Goal: Information Seeking & Learning: Understand process/instructions

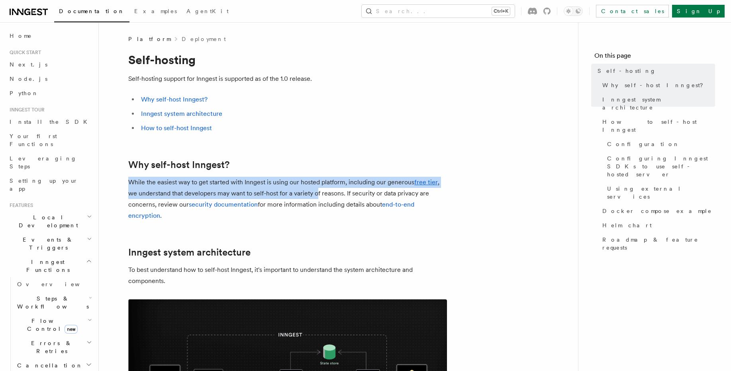
drag, startPoint x: 290, startPoint y: 183, endPoint x: 328, endPoint y: 194, distance: 39.4
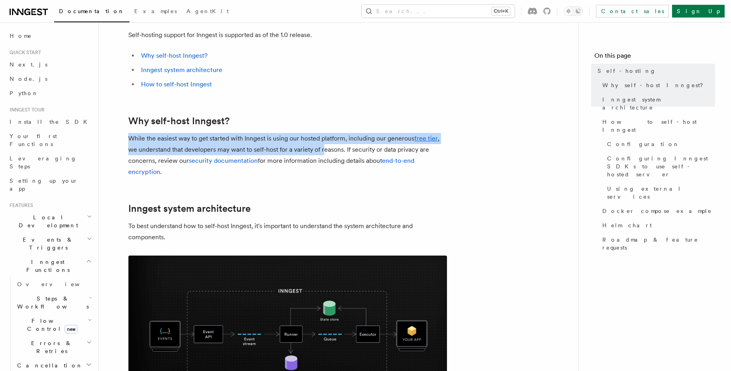
scroll to position [96, 0]
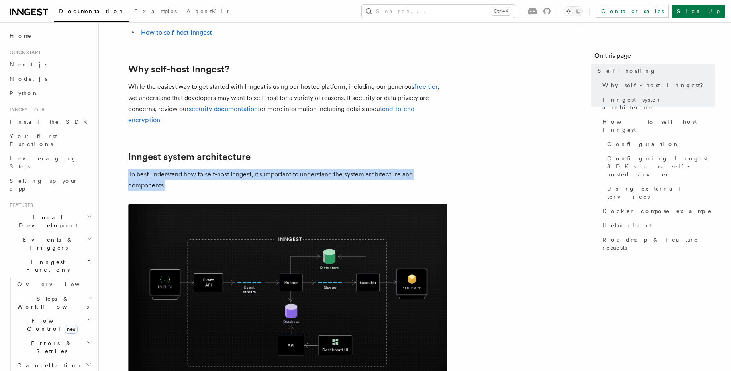
drag, startPoint x: 308, startPoint y: 185, endPoint x: 317, endPoint y: 192, distance: 11.9
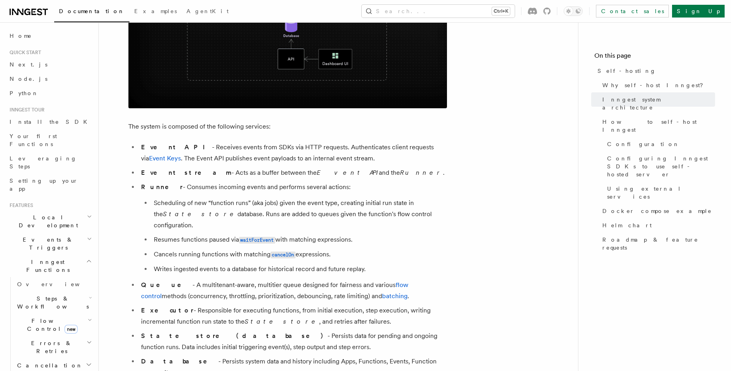
scroll to position [382, 0]
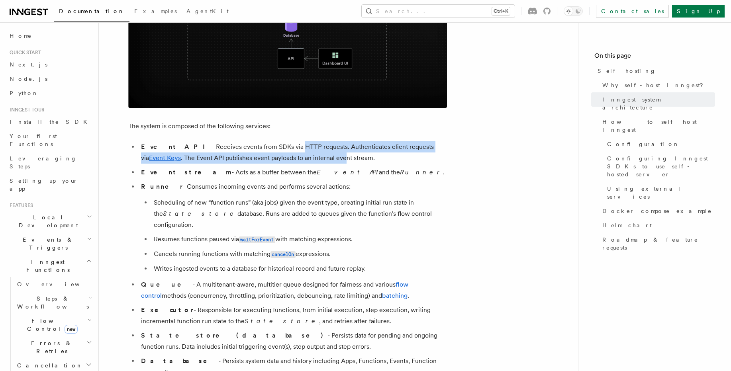
drag, startPoint x: 267, startPoint y: 149, endPoint x: 292, endPoint y: 153, distance: 25.4
click at [291, 153] on li "Event API - Receives events from SDKs via HTTP requests. Authenticates client r…" at bounding box center [293, 152] width 308 height 22
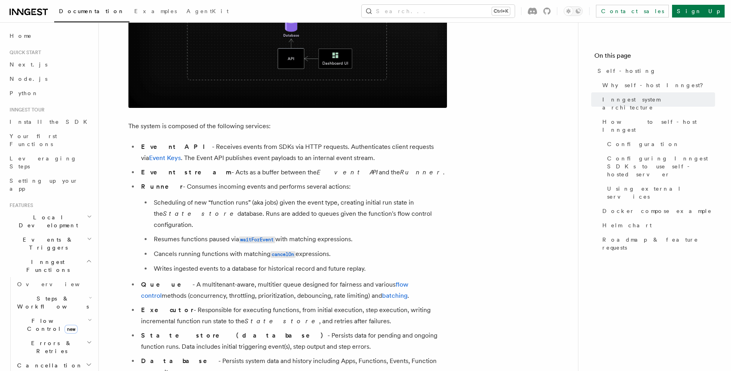
click at [293, 153] on li "Event API - Receives events from SDKs via HTTP requests. Authenticates client r…" at bounding box center [293, 152] width 308 height 22
drag, startPoint x: 203, startPoint y: 168, endPoint x: 213, endPoint y: 178, distance: 14.7
click at [213, 178] on ul "Event API - Receives events from SDKs via HTTP requests. Authenticates client r…" at bounding box center [287, 273] width 319 height 265
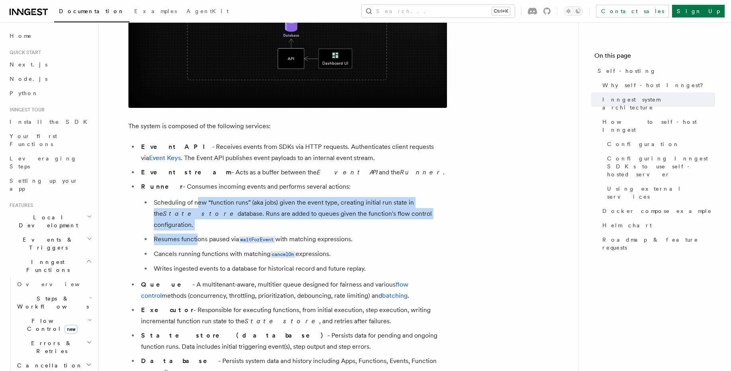
drag, startPoint x: 196, startPoint y: 221, endPoint x: 195, endPoint y: 229, distance: 8.1
click at [196, 226] on ul "Scheduling of new “function runs” (aka jobs) given the event type, creating ini…" at bounding box center [294, 235] width 306 height 77
click at [195, 234] on li "Resumes functions paused via waitForEvent with matching expressions." at bounding box center [298, 240] width 295 height 12
drag, startPoint x: 197, startPoint y: 214, endPoint x: 198, endPoint y: 206, distance: 8.4
click at [198, 206] on ul "Scheduling of new “function runs” (aka jobs) given the event type, creating ini…" at bounding box center [294, 235] width 306 height 77
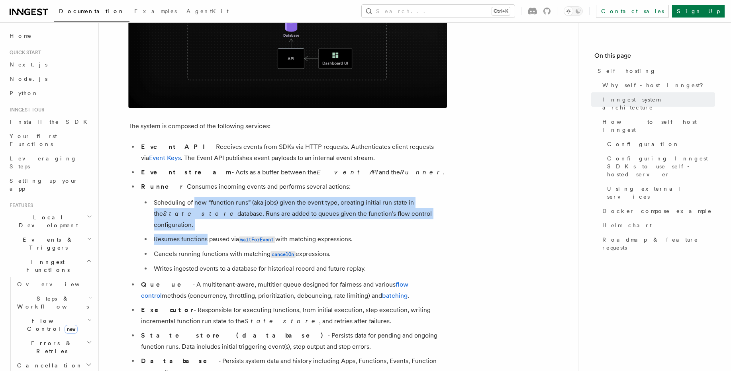
click at [198, 206] on li "Scheduling of new “function runs” (aka jobs) given the event type, creating ini…" at bounding box center [298, 213] width 295 height 33
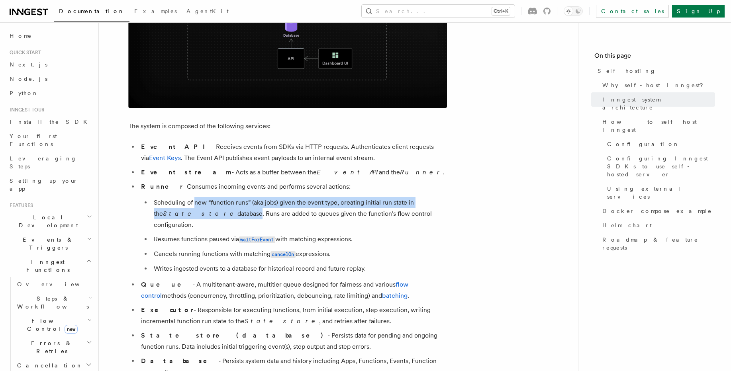
drag, startPoint x: 190, startPoint y: 217, endPoint x: 187, endPoint y: 223, distance: 5.7
click at [187, 222] on ul "Scheduling of new “function runs” (aka jobs) given the event type, creating ini…" at bounding box center [294, 235] width 306 height 77
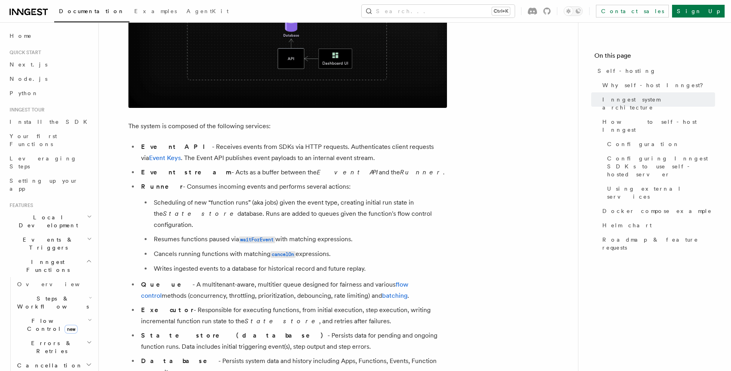
click at [184, 234] on li "Resumes functions paused via waitForEvent with matching expressions." at bounding box center [298, 240] width 295 height 12
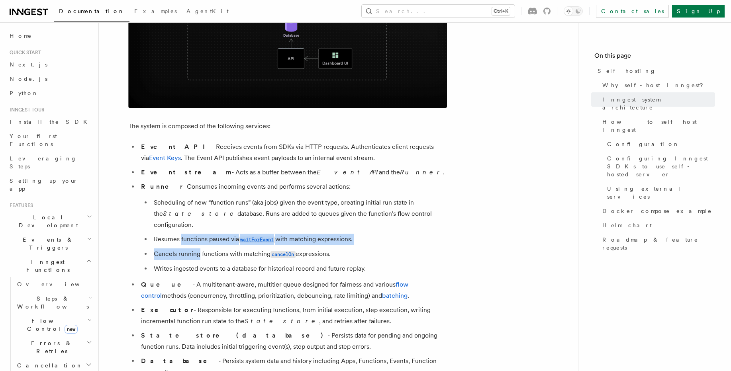
drag, startPoint x: 184, startPoint y: 225, endPoint x: 183, endPoint y: 245, distance: 20.4
click at [183, 243] on ul "Scheduling of new “function runs” (aka jobs) given the event type, creating ini…" at bounding box center [294, 235] width 306 height 77
click at [182, 248] on li "Cancels running functions with matching cancelOn expressions." at bounding box center [298, 254] width 295 height 12
drag, startPoint x: 182, startPoint y: 246, endPoint x: 184, endPoint y: 224, distance: 22.4
click at [184, 224] on ul "Scheduling of new “function runs” (aka jobs) given the event type, creating ini…" at bounding box center [294, 235] width 306 height 77
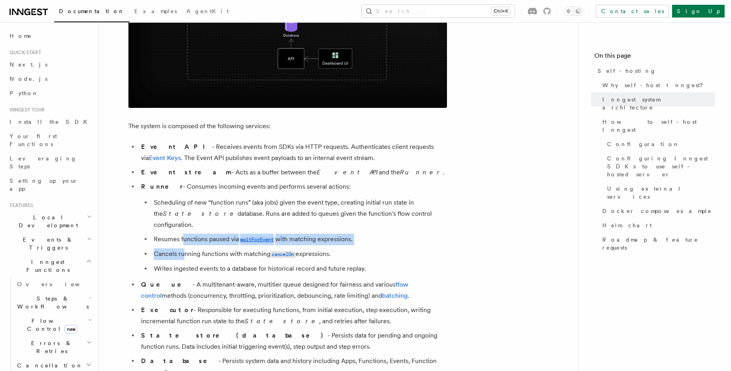
click at [184, 234] on li "Resumes functions paused via waitForEvent with matching expressions." at bounding box center [298, 240] width 295 height 12
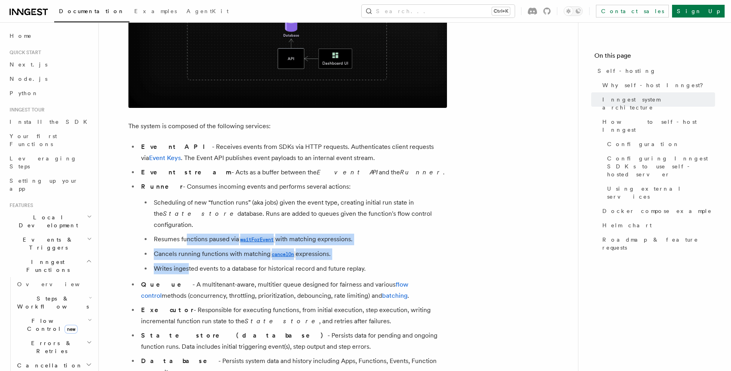
drag, startPoint x: 185, startPoint y: 230, endPoint x: 187, endPoint y: 254, distance: 24.0
click at [187, 254] on ul "Scheduling of new “function runs” (aka jobs) given the event type, creating ini…" at bounding box center [294, 235] width 306 height 77
click at [187, 263] on li "Writes ingested events to a database for historical record and future replay." at bounding box center [298, 268] width 295 height 11
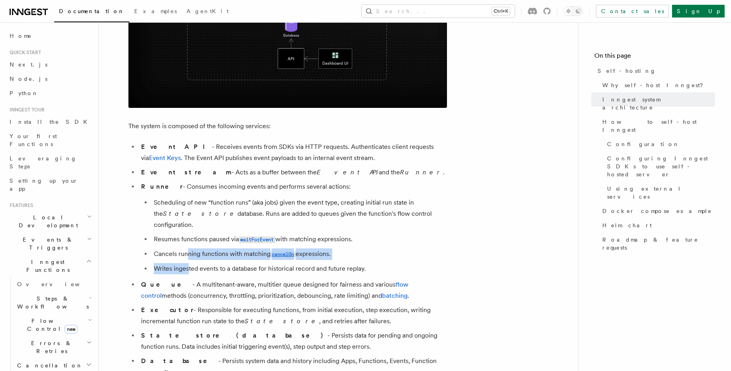
drag, startPoint x: 187, startPoint y: 254, endPoint x: 188, endPoint y: 244, distance: 9.2
click at [188, 244] on ul "Scheduling of new “function runs” (aka jobs) given the event type, creating ini…" at bounding box center [294, 235] width 306 height 77
click at [188, 248] on li "Cancels running functions with matching cancelOn expressions." at bounding box center [298, 254] width 295 height 12
click at [190, 256] on ul "Scheduling of new “function runs” (aka jobs) given the event type, creating ini…" at bounding box center [294, 235] width 306 height 77
click at [190, 263] on li "Writes ingested events to a database for historical record and future replay." at bounding box center [298, 268] width 295 height 11
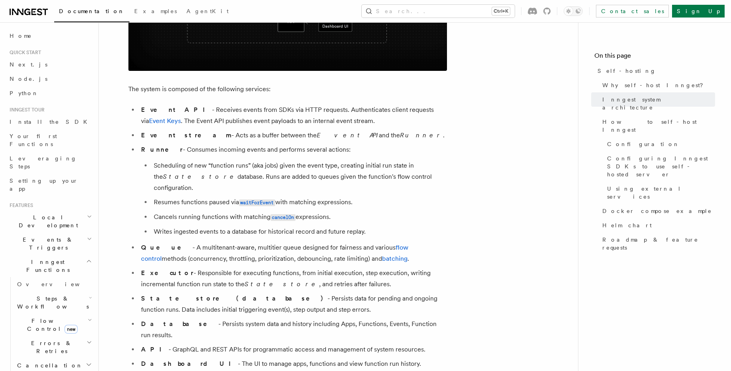
scroll to position [430, 0]
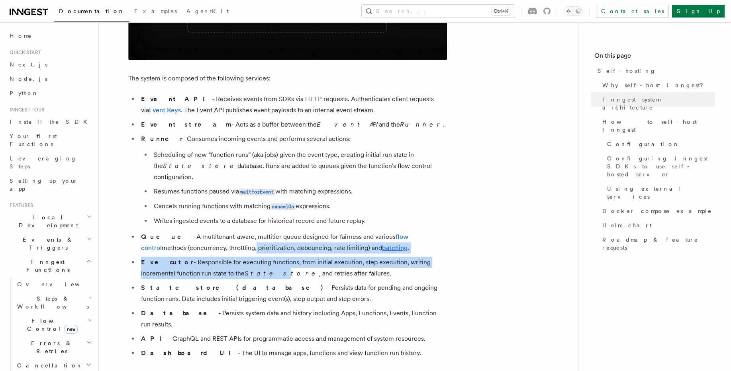
drag, startPoint x: 205, startPoint y: 235, endPoint x: 229, endPoint y: 263, distance: 37.2
click at [229, 263] on ul "Event API - Receives events from SDKs via HTTP requests. Authenticates client r…" at bounding box center [287, 226] width 319 height 265
click at [244, 270] on em "State store" at bounding box center [281, 274] width 74 height 8
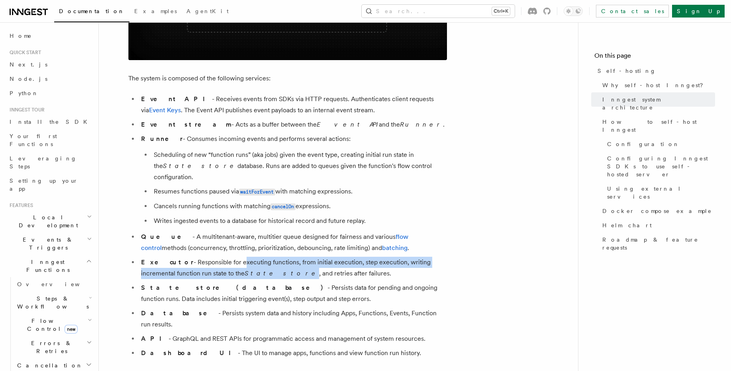
click at [230, 257] on li "Executor - Responsible for executing functions, from initial execution, step ex…" at bounding box center [293, 268] width 308 height 22
drag, startPoint x: 230, startPoint y: 254, endPoint x: 233, endPoint y: 264, distance: 10.7
click at [233, 264] on li "Executor - Responsible for executing functions, from initial execution, step ex…" at bounding box center [293, 268] width 308 height 22
click at [244, 270] on em "State store" at bounding box center [281, 274] width 74 height 8
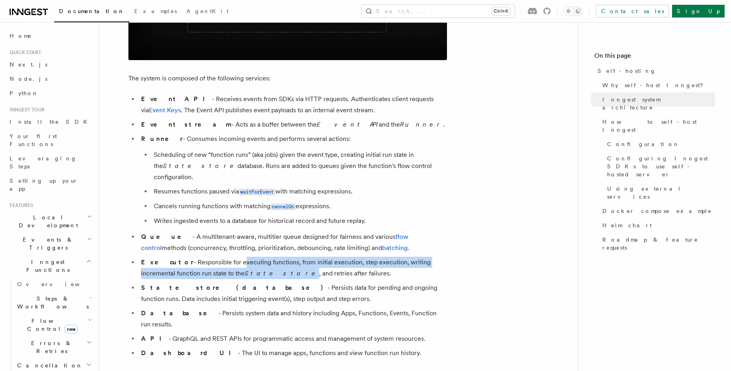
drag, startPoint x: 232, startPoint y: 265, endPoint x: 232, endPoint y: 255, distance: 10.4
click at [232, 257] on li "Executor - Responsible for executing functions, from initial execution, step ex…" at bounding box center [293, 268] width 308 height 22
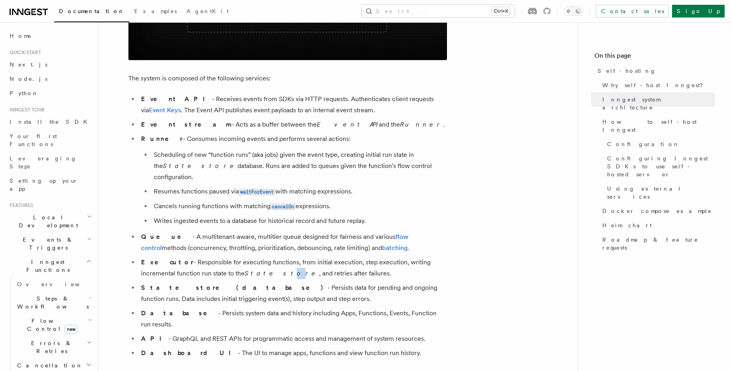
click at [233, 266] on li "Executor - Responsible for executing functions, from initial execution, step ex…" at bounding box center [293, 268] width 308 height 22
click at [244, 270] on em "State store" at bounding box center [281, 274] width 74 height 8
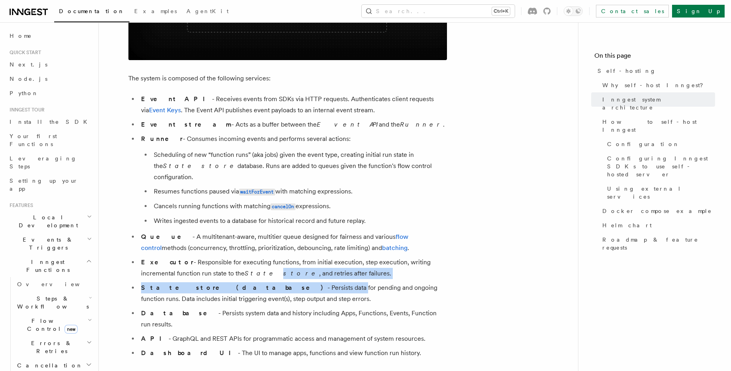
click at [237, 272] on ul "Event API - Receives events from SDKs via HTTP requests. Authenticates client r…" at bounding box center [287, 226] width 319 height 265
click at [237, 282] on li "State store (database) - Persists data for pending and ongoing function runs. D…" at bounding box center [293, 293] width 308 height 22
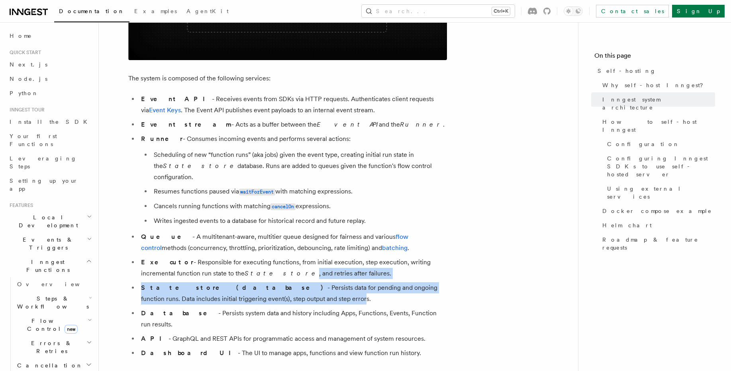
drag, startPoint x: 239, startPoint y: 285, endPoint x: 239, endPoint y: 258, distance: 26.7
click at [240, 258] on ul "Event API - Receives events from SDKs via HTTP requests. Authenticates client r…" at bounding box center [287, 226] width 319 height 265
click at [244, 270] on em "State store" at bounding box center [281, 274] width 74 height 8
drag, startPoint x: 242, startPoint y: 282, endPoint x: 242, endPoint y: 305, distance: 23.1
click at [242, 305] on ul "Event API - Receives events from SDKs via HTTP requests. Authenticates client r…" at bounding box center [287, 226] width 319 height 265
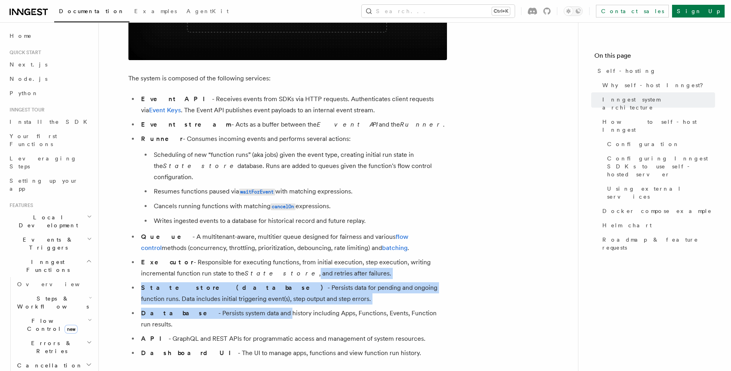
scroll to position [526, 0]
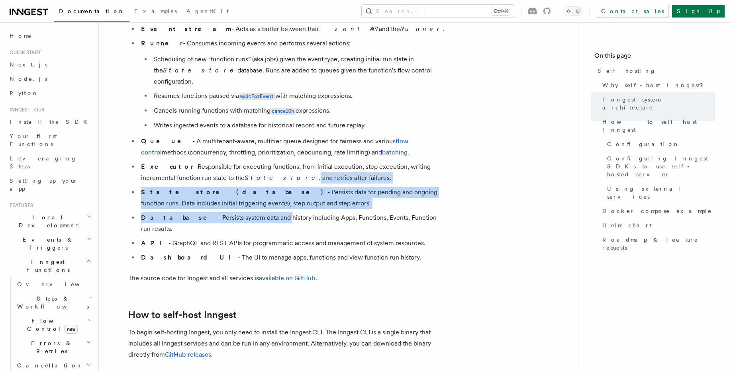
click at [233, 212] on li "Database - Persists system data and history including Apps, Functions, Events, …" at bounding box center [293, 223] width 308 height 22
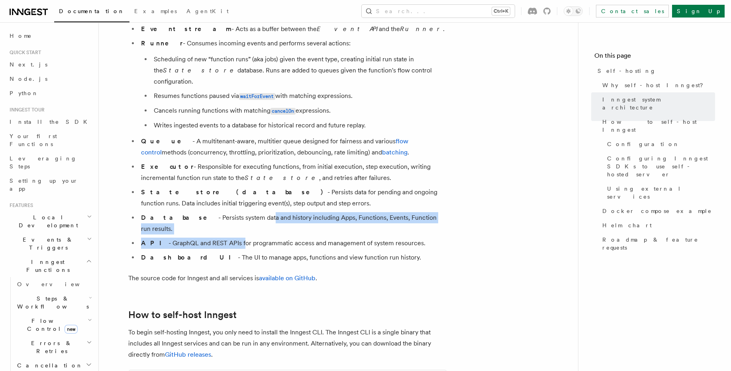
drag, startPoint x: 225, startPoint y: 207, endPoint x: 227, endPoint y: 221, distance: 14.5
click at [227, 221] on ul "Event API - Receives events from SDKs via HTTP requests. Authenticates client r…" at bounding box center [287, 130] width 319 height 265
click at [227, 238] on li "API - GraphQL and REST APIs for programmatic access and management of system re…" at bounding box center [293, 243] width 308 height 11
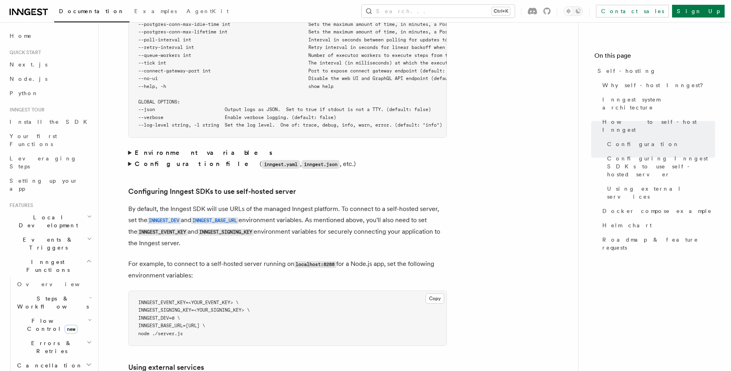
scroll to position [1577, 0]
drag, startPoint x: 311, startPoint y: 229, endPoint x: 314, endPoint y: 235, distance: 6.1
click at [314, 234] on article "Platform Deployment Self-hosting Self-hosting support for Inngest is supported …" at bounding box center [338, 160] width 454 height 3404
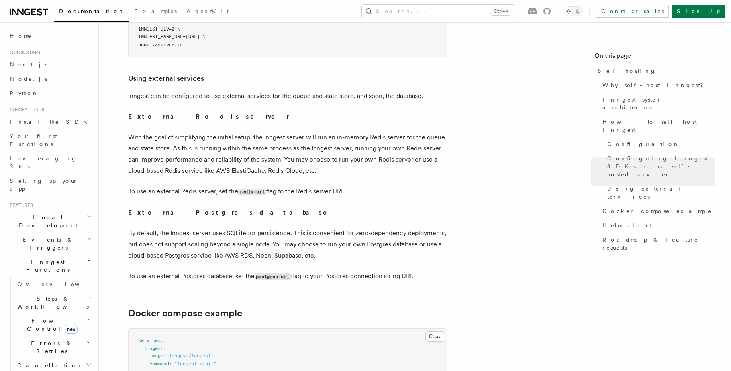
scroll to position [1863, 0]
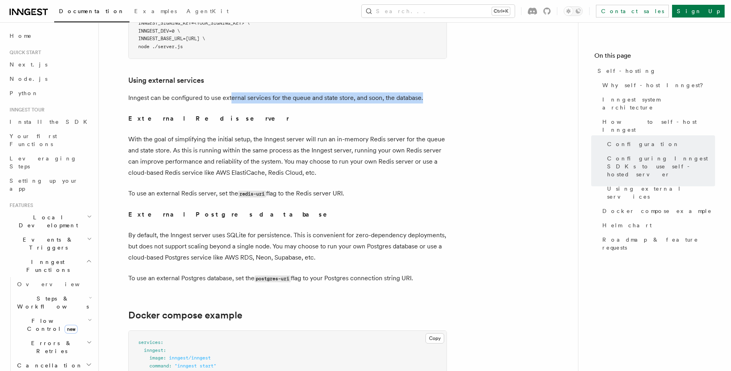
drag, startPoint x: 230, startPoint y: 83, endPoint x: 237, endPoint y: 92, distance: 11.4
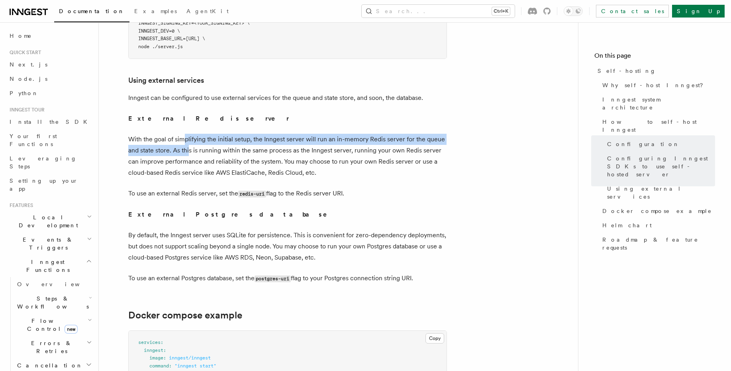
drag, startPoint x: 185, startPoint y: 119, endPoint x: 189, endPoint y: 138, distance: 18.7
click at [189, 136] on p "With the goal of simplifying the initial setup, the Inngest server will run an …" at bounding box center [287, 156] width 319 height 45
click at [189, 138] on p "With the goal of simplifying the initial setup, the Inngest server will run an …" at bounding box center [287, 156] width 319 height 45
drag, startPoint x: 189, startPoint y: 138, endPoint x: 194, endPoint y: 128, distance: 11.0
click at [194, 134] on p "With the goal of simplifying the initial setup, the Inngest server will run an …" at bounding box center [287, 156] width 319 height 45
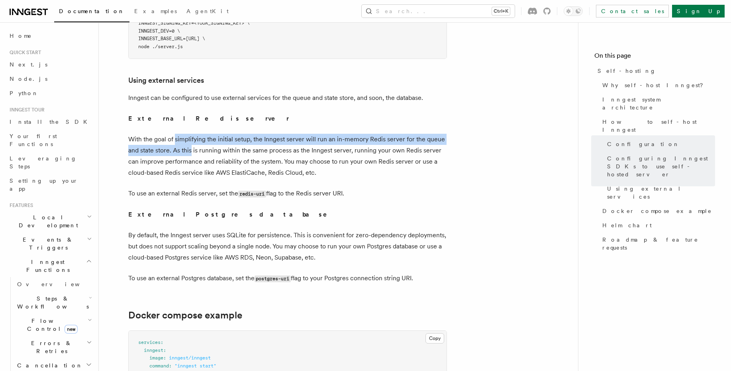
click at [194, 134] on p "With the goal of simplifying the initial setup, the Inngest server will run an …" at bounding box center [287, 156] width 319 height 45
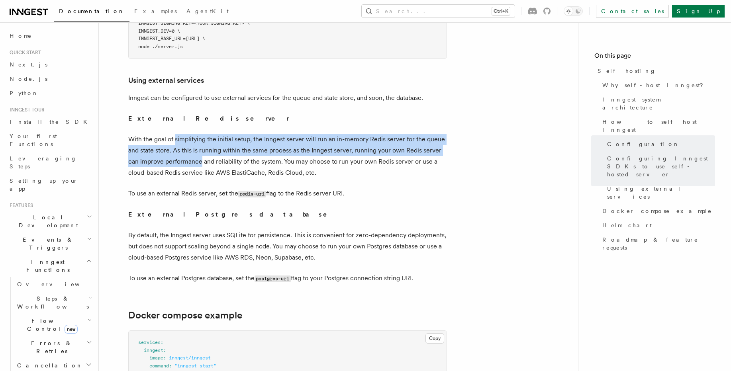
drag, startPoint x: 194, startPoint y: 128, endPoint x: 194, endPoint y: 142, distance: 14.3
click at [194, 142] on p "With the goal of simplifying the initial setup, the Inngest server will run an …" at bounding box center [287, 156] width 319 height 45
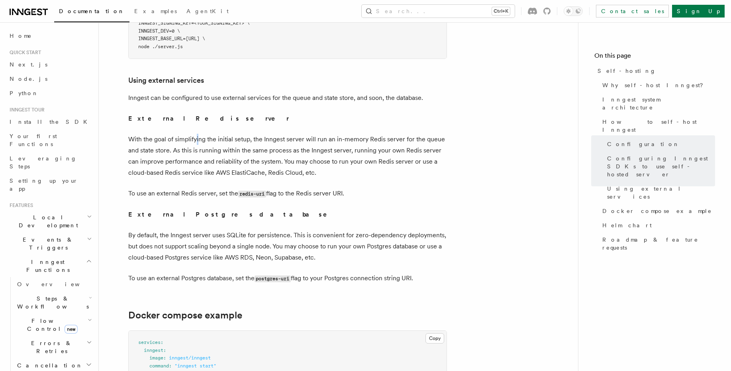
click at [198, 134] on p "With the goal of simplifying the initial setup, the Inngest server will run an …" at bounding box center [287, 156] width 319 height 45
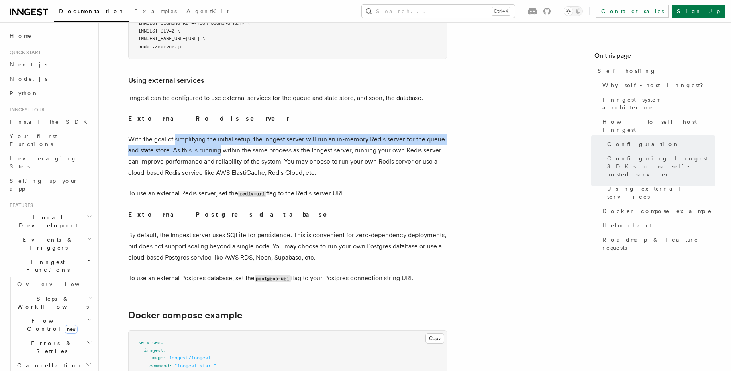
drag, startPoint x: 198, startPoint y: 129, endPoint x: 199, endPoint y: 133, distance: 5.0
click at [199, 134] on p "With the goal of simplifying the initial setup, the Inngest server will run an …" at bounding box center [287, 156] width 319 height 45
drag, startPoint x: 199, startPoint y: 133, endPoint x: 202, endPoint y: 121, distance: 12.6
click at [202, 134] on p "With the goal of simplifying the initial setup, the Inngest server will run an …" at bounding box center [287, 156] width 319 height 45
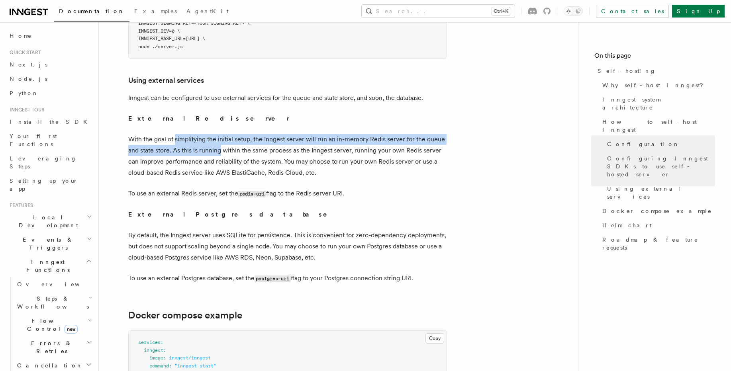
click at [202, 134] on p "With the goal of simplifying the initial setup, the Inngest server will run an …" at bounding box center [287, 156] width 319 height 45
drag, startPoint x: 202, startPoint y: 121, endPoint x: 202, endPoint y: 138, distance: 17.1
click at [202, 138] on p "With the goal of simplifying the initial setup, the Inngest server will run an …" at bounding box center [287, 156] width 319 height 45
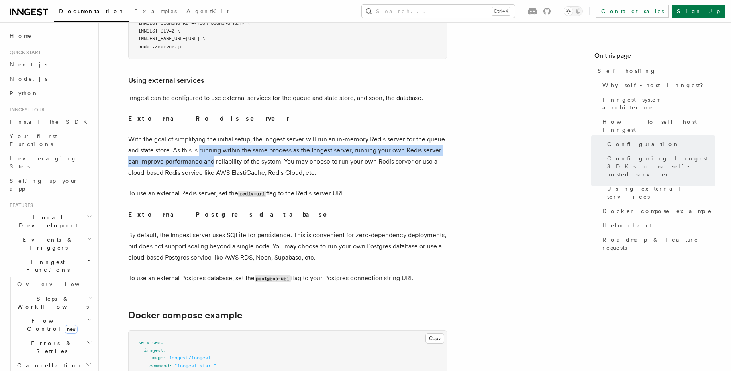
drag, startPoint x: 202, startPoint y: 138, endPoint x: 204, endPoint y: 145, distance: 6.7
click at [204, 145] on p "With the goal of simplifying the initial setup, the Inngest server will run an …" at bounding box center [287, 156] width 319 height 45
drag, startPoint x: 204, startPoint y: 145, endPoint x: 204, endPoint y: 137, distance: 8.0
click at [204, 137] on p "With the goal of simplifying the initial setup, the Inngest server will run an …" at bounding box center [287, 156] width 319 height 45
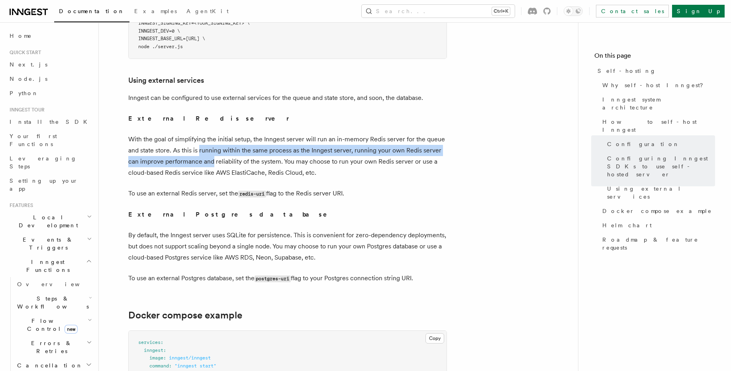
click at [204, 137] on p "With the goal of simplifying the initial setup, the Inngest server will run an …" at bounding box center [287, 156] width 319 height 45
drag, startPoint x: 204, startPoint y: 137, endPoint x: 203, endPoint y: 150, distance: 13.2
click at [203, 150] on p "With the goal of simplifying the initial setup, the Inngest server will run an …" at bounding box center [287, 156] width 319 height 45
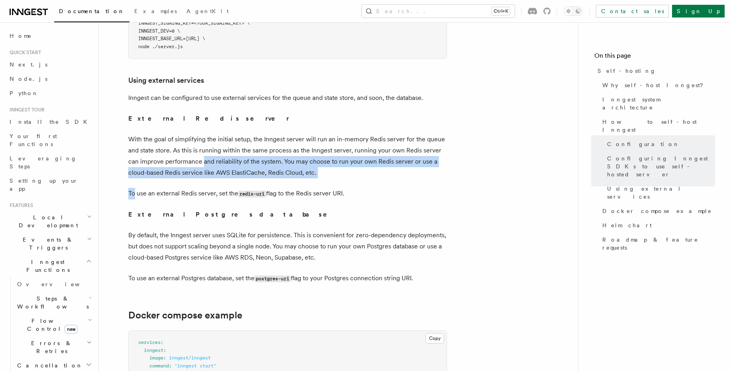
drag, startPoint x: 203, startPoint y: 150, endPoint x: 201, endPoint y: 170, distance: 20.0
drag, startPoint x: 203, startPoint y: 160, endPoint x: 203, endPoint y: 149, distance: 11.2
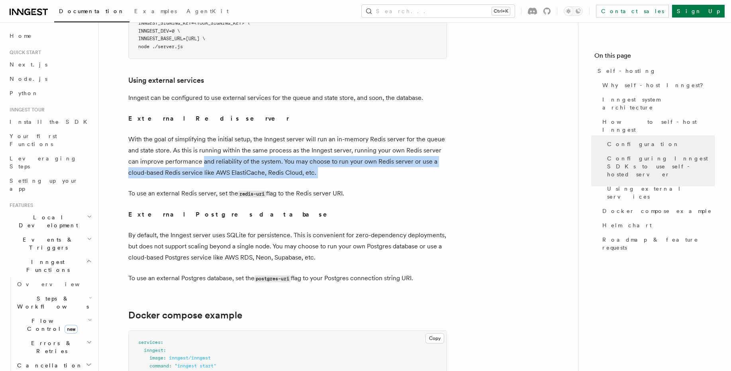
click at [203, 149] on p "With the goal of simplifying the initial setup, the Inngest server will run an …" at bounding box center [287, 156] width 319 height 45
drag, startPoint x: 203, startPoint y: 149, endPoint x: 201, endPoint y: 166, distance: 17.2
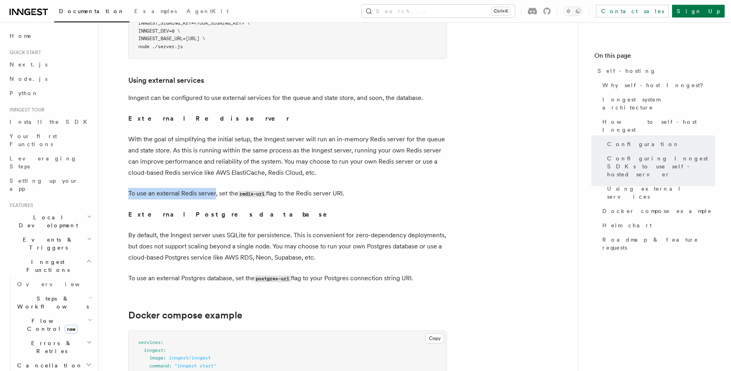
drag
click at [203, 188] on p "To use an external Redis server, set the redis-uri flag to the Redis server URI." at bounding box center [287, 194] width 319 height 12
click at [265, 188] on p "To use an external Redis server, set the redis-uri flag to the Redis server URI." at bounding box center [287, 194] width 319 height 12
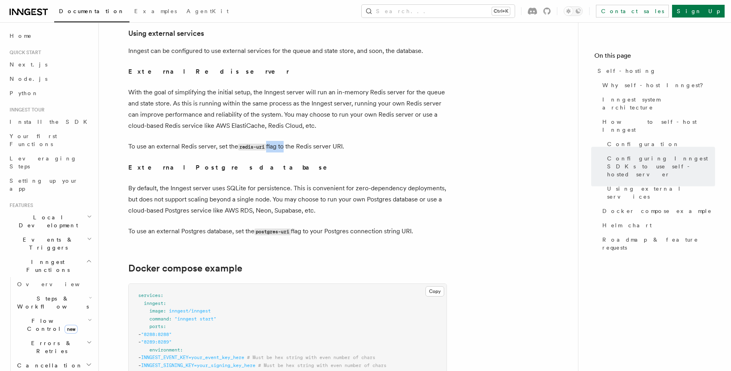
scroll to position [1911, 0]
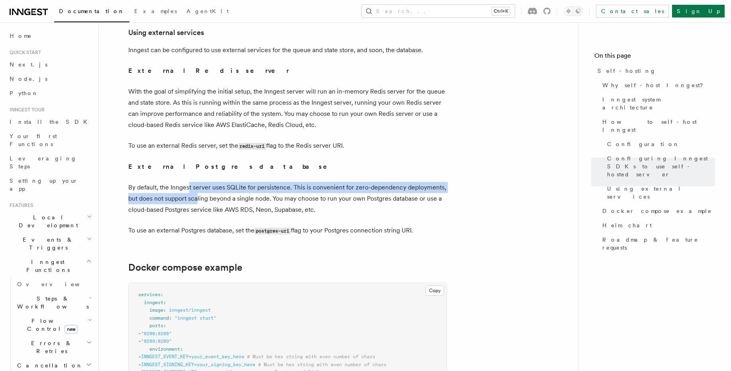
click at [197, 188] on p "By default, the Inngest server uses SQLite for persistence. This is convenient …" at bounding box center [287, 198] width 319 height 33
click at [203, 182] on p "By default, the Inngest server uses SQLite for persistence. This is convenient …" at bounding box center [287, 198] width 319 height 33
click at [202, 182] on p "By default, the Inngest server uses SQLite for persistence. This is convenient …" at bounding box center [287, 198] width 319 height 33
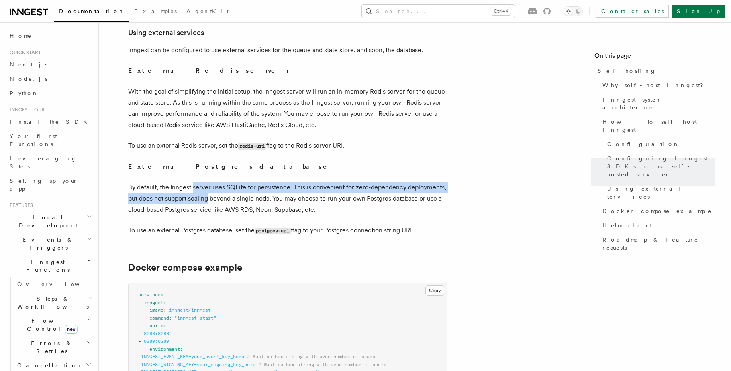
click at [201, 183] on p "By default, the Inngest server uses SQLite for persistence. This is convenient …" at bounding box center [287, 198] width 319 height 33
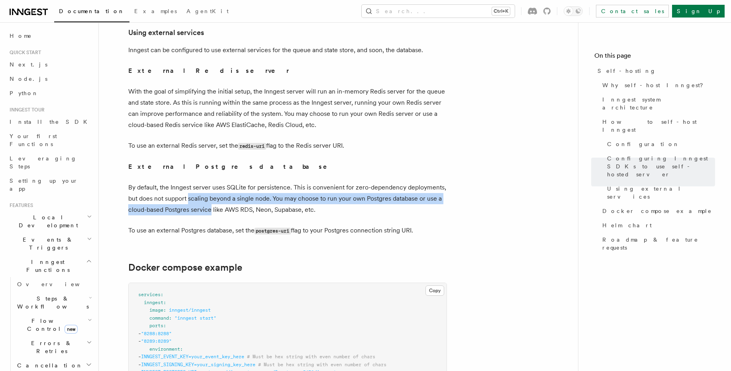
click at [205, 195] on p "By default, the Inngest server uses SQLite for persistence. This is convenient …" at bounding box center [287, 198] width 319 height 33
click at [208, 182] on p "By default, the Inngest server uses SQLite for persistence. This is convenient …" at bounding box center [287, 198] width 319 height 33
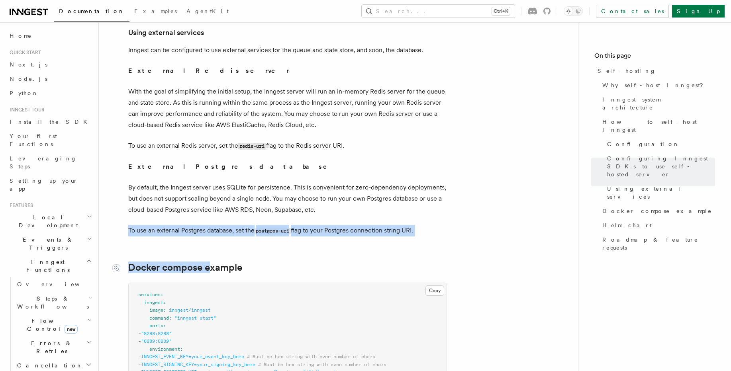
click at [215, 225] on p "To use an external Postgres database, set the postgres-uri flag to your Postgre…" at bounding box center [287, 231] width 319 height 12
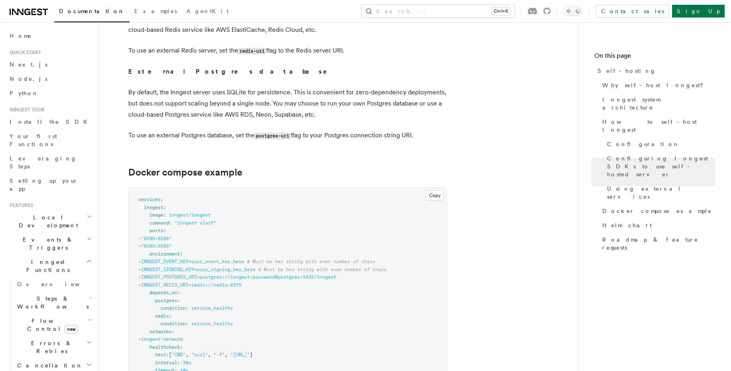
scroll to position [2007, 0]
drag, startPoint x: 211, startPoint y: 247, endPoint x: 218, endPoint y: 251, distance: 7.9
click at [218, 266] on span "INNGEST_SIGNING_KEY=your_signing_key_here" at bounding box center [198, 269] width 114 height 6
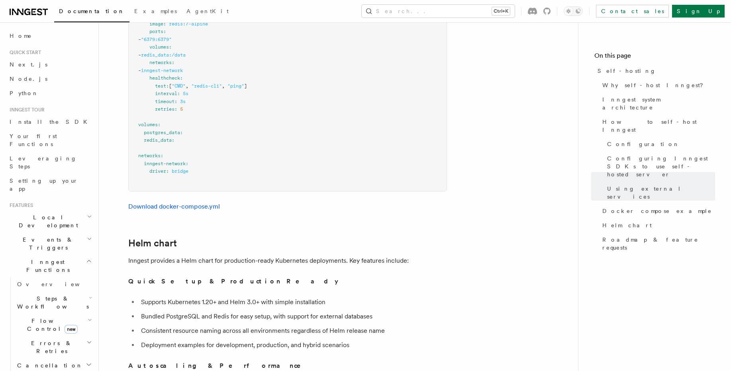
scroll to position [2532, 0]
click at [280, 254] on p "Inngest provides a Helm chart for production-ready Kubernetes deployments. Key …" at bounding box center [287, 259] width 319 height 11
click at [218, 254] on p "Inngest provides a Helm chart for production-ready Kubernetes deployments. Key …" at bounding box center [287, 259] width 319 height 11
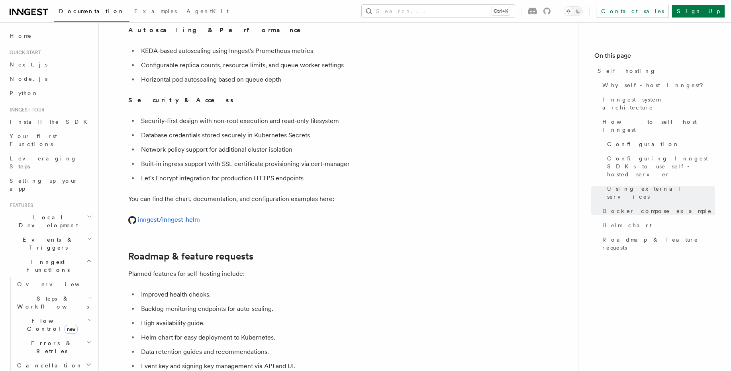
scroll to position [2962, 0]
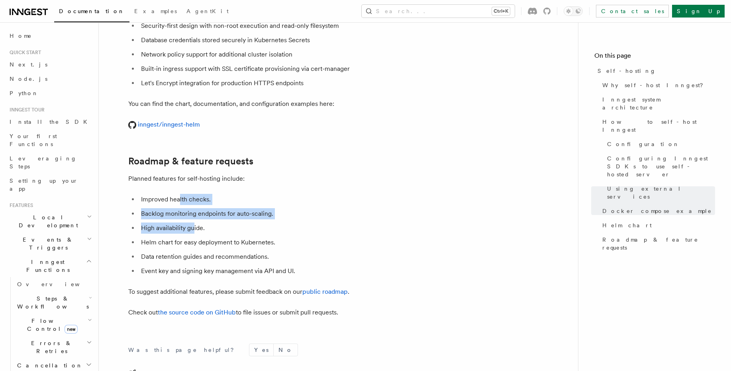
click at [198, 221] on ul "Improved health checks. Backlog monitoring endpoints for auto-scaling. High ava…" at bounding box center [287, 235] width 319 height 83
click at [201, 237] on li "Helm chart for easy deployment to Kubernetes." at bounding box center [293, 242] width 308 height 11
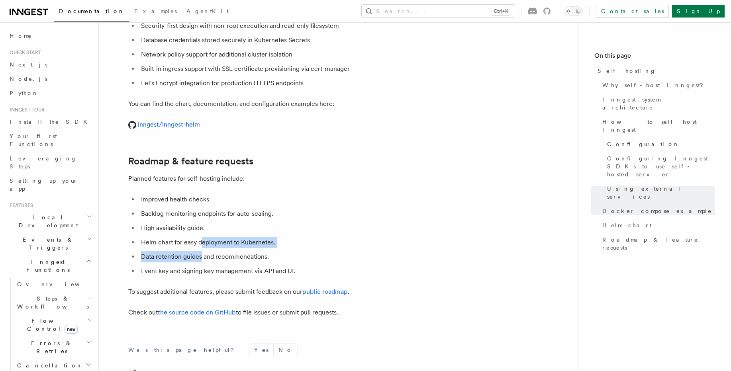
click at [202, 248] on ul "Improved health checks. Backlog monitoring endpoints for auto-scaling. High ava…" at bounding box center [287, 235] width 319 height 83
click at [202, 213] on ul "Improved health checks. Backlog monitoring endpoints for auto-scaling. High ava…" at bounding box center [287, 235] width 319 height 83
click at [202, 223] on li "High availability guide." at bounding box center [293, 228] width 308 height 11
click at [194, 256] on ul "Improved health checks. Backlog monitoring endpoints for auto-scaling. High ava…" at bounding box center [287, 235] width 319 height 83
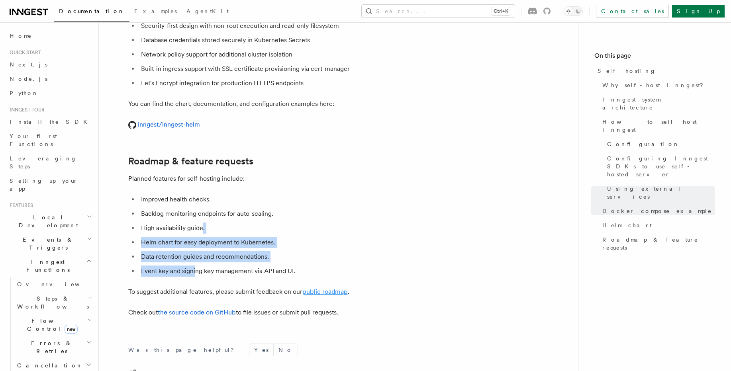
click at [340, 288] on link "public roadmap" at bounding box center [324, 292] width 45 height 8
